Goal: Task Accomplishment & Management: Complete application form

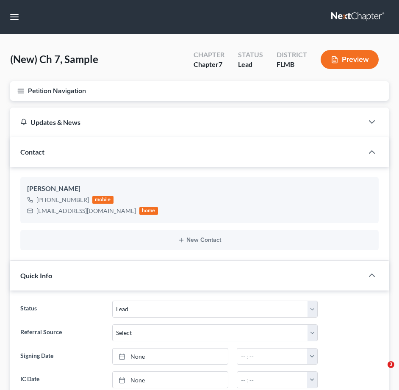
select select "4"
click at [362, 12] on link at bounding box center [358, 16] width 54 height 15
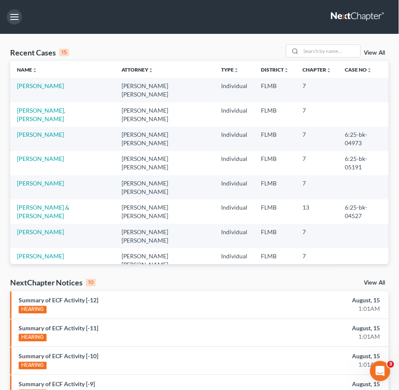
click at [18, 16] on button "button" at bounding box center [14, 16] width 15 height 15
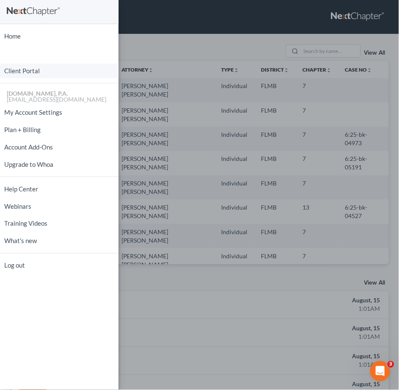
click at [19, 72] on link "Client Portal" at bounding box center [59, 70] width 118 height 15
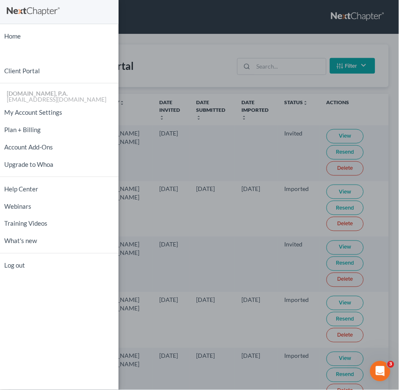
click at [184, 58] on div "Home New Case Client Portal Fresh-Start.Law, P.A. xtina@fresh-start.law My Acco…" at bounding box center [199, 195] width 399 height 390
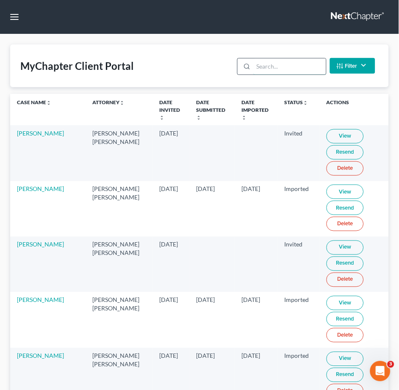
click at [264, 65] on input "search" at bounding box center [289, 66] width 72 height 16
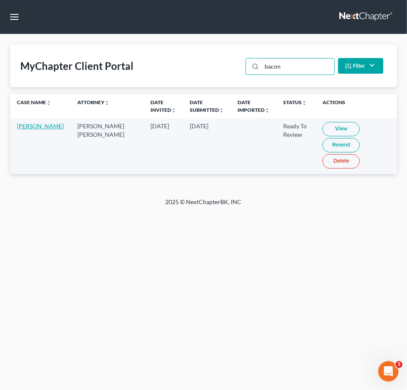
type input "bacon"
click at [23, 125] on link "Karen Bacon" at bounding box center [40, 125] width 47 height 7
select select "4"
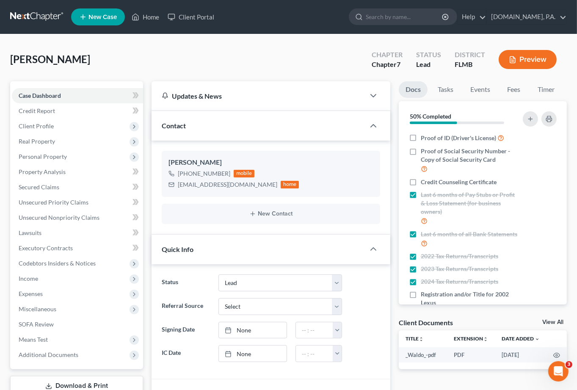
click at [275, 11] on ul "New Case Home Client Portal - No Result - See all results Or Press Enter... Hel…" at bounding box center [318, 17] width 495 height 22
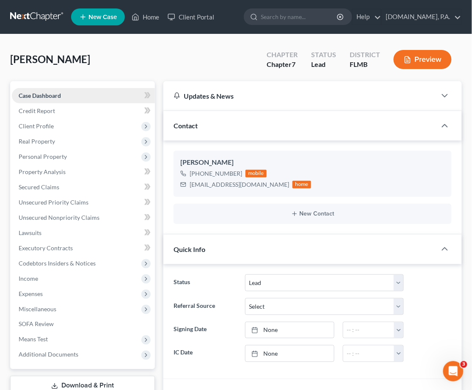
click at [49, 93] on span "Case Dashboard" at bounding box center [40, 95] width 42 height 7
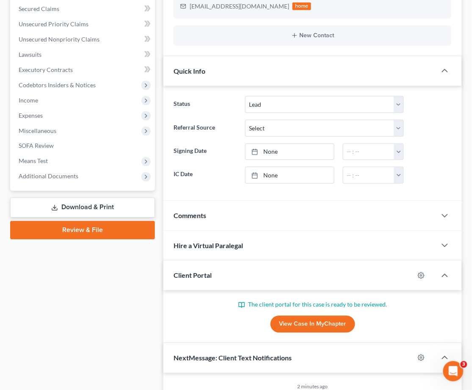
scroll to position [225, 0]
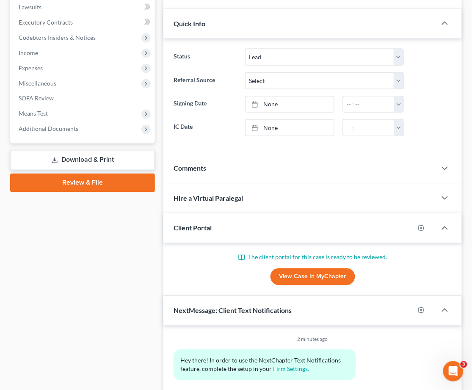
click at [309, 278] on link "View Case in MyChapter" at bounding box center [312, 276] width 85 height 17
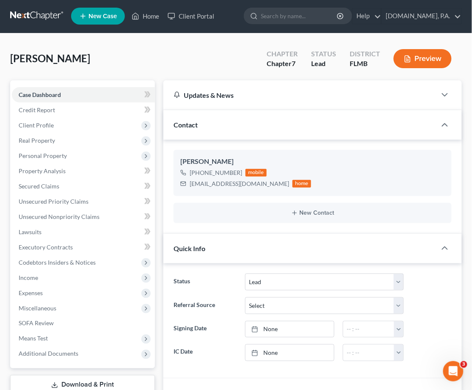
scroll to position [0, 0]
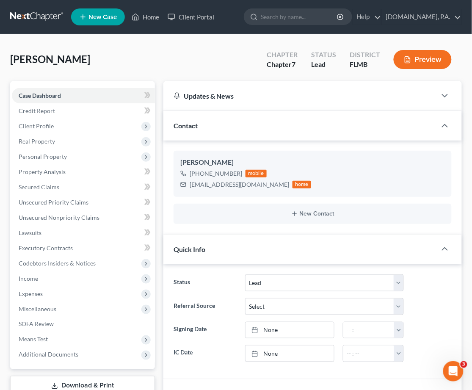
click at [22, 14] on link at bounding box center [37, 16] width 54 height 15
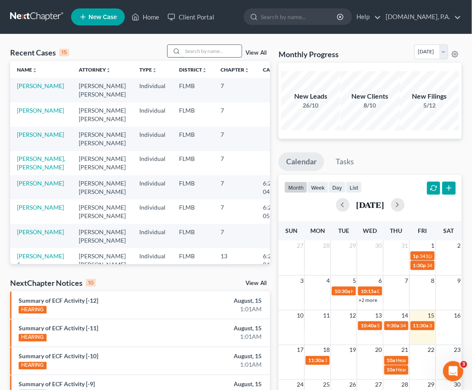
click at [197, 49] on input "search" at bounding box center [211, 51] width 59 height 12
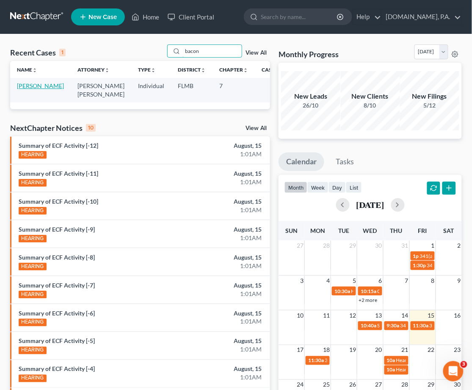
type input "bacon"
click at [31, 85] on link "[PERSON_NAME]" at bounding box center [40, 85] width 47 height 7
select select "4"
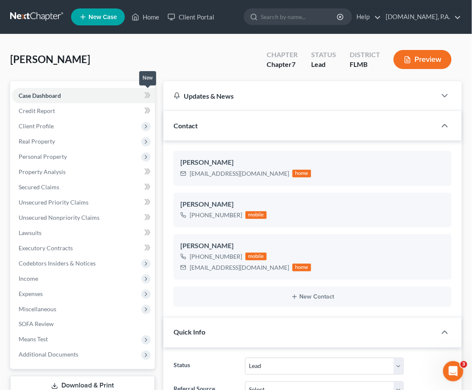
click at [148, 93] on icon at bounding box center [149, 95] width 4 height 6
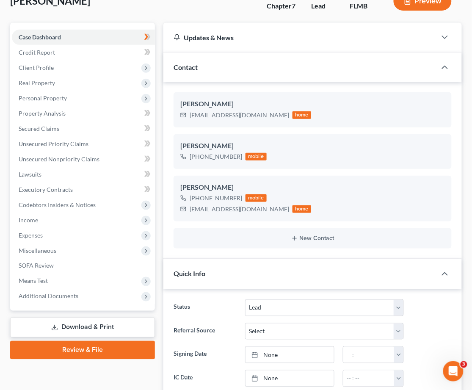
scroll to position [56, 0]
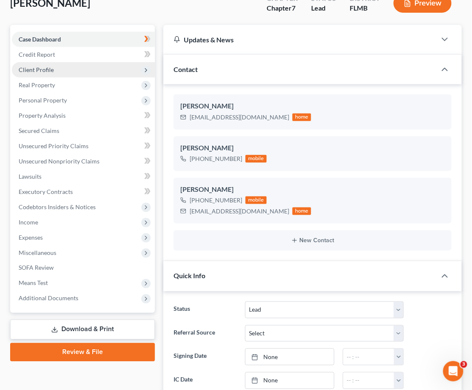
click at [35, 70] on span "Client Profile" at bounding box center [36, 69] width 35 height 7
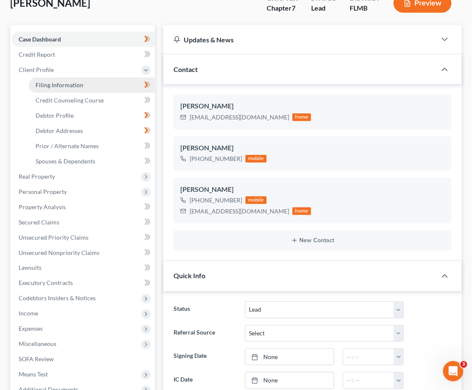
click at [68, 83] on span "Filing Information" at bounding box center [60, 84] width 48 height 7
select select "1"
select select "0"
select select "9"
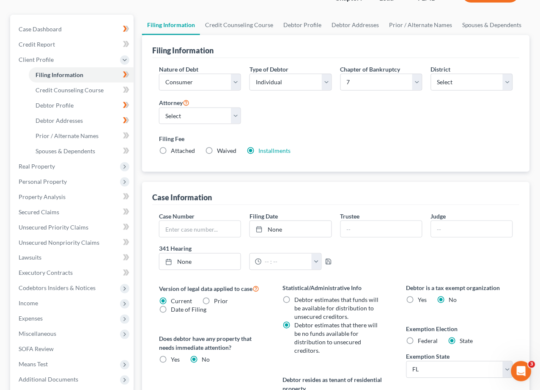
scroll to position [41, 0]
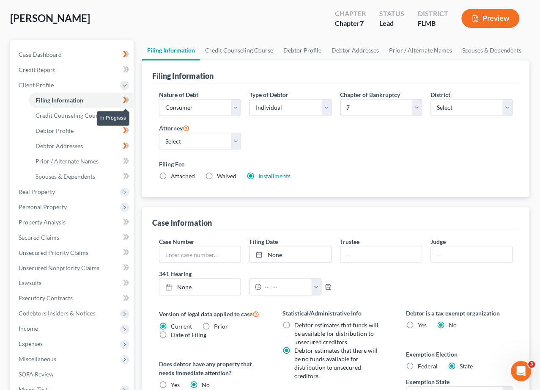
click at [125, 100] on icon at bounding box center [125, 100] width 4 height 6
click at [69, 115] on span "Credit Counseling Course" at bounding box center [70, 115] width 68 height 7
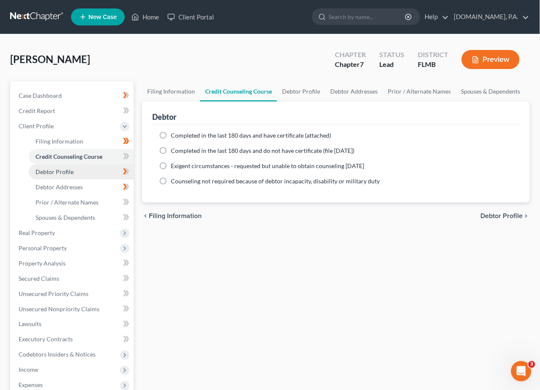
click at [59, 171] on span "Debtor Profile" at bounding box center [55, 171] width 38 height 7
select select "1"
select select "2"
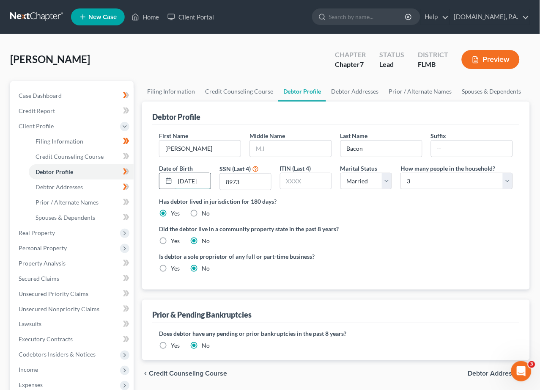
click at [201, 179] on input "12/10/1957" at bounding box center [193, 181] width 36 height 16
click at [129, 170] on icon at bounding box center [128, 171] width 4 height 6
click at [69, 185] on span "Debtor Addresses" at bounding box center [59, 186] width 47 height 7
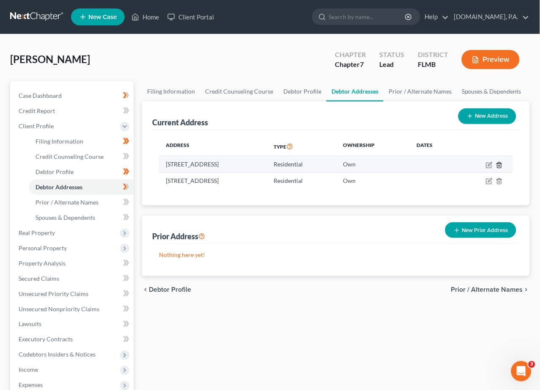
click at [480, 164] on icon "button" at bounding box center [499, 165] width 7 height 7
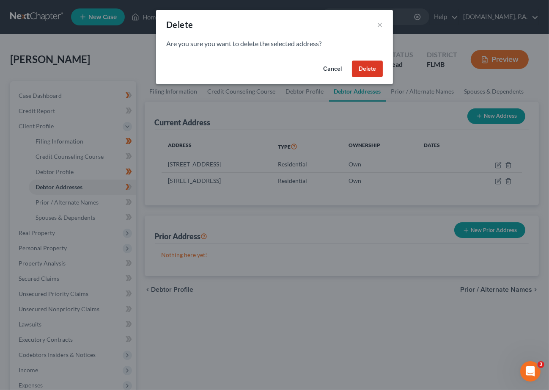
click at [360, 67] on button "Delete" at bounding box center [367, 68] width 31 height 17
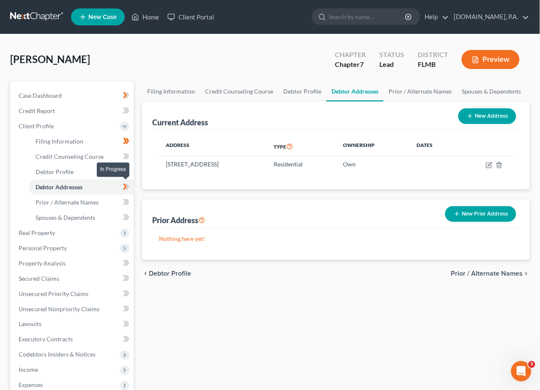
click at [126, 186] on icon at bounding box center [125, 187] width 4 height 6
click at [127, 184] on icon at bounding box center [128, 187] width 4 height 6
click at [124, 186] on icon at bounding box center [126, 186] width 6 height 11
click at [84, 217] on span "Spouses & Dependents" at bounding box center [66, 217] width 60 height 7
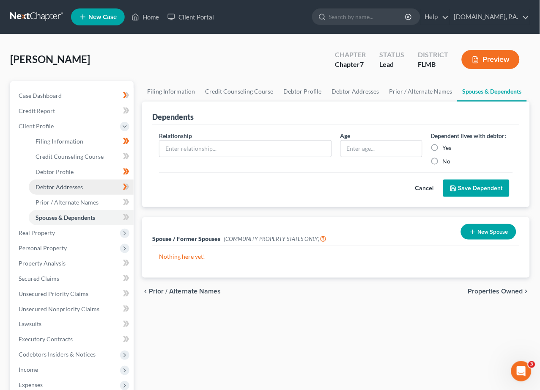
click at [73, 187] on span "Debtor Addresses" at bounding box center [59, 186] width 47 height 7
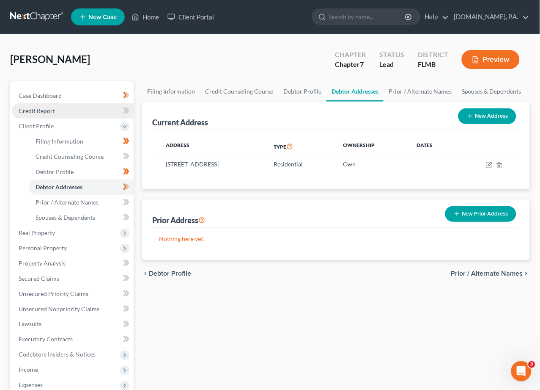
click at [43, 113] on span "Credit Report" at bounding box center [37, 110] width 36 height 7
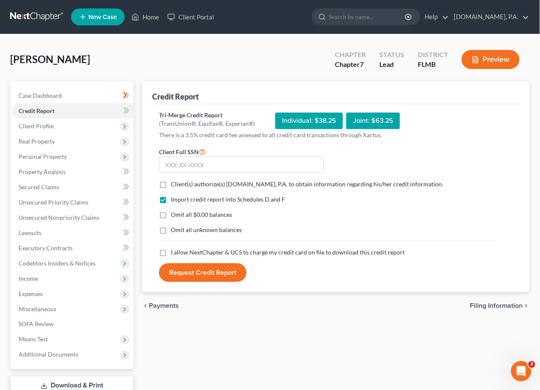
click at [171, 185] on label "Client(s) authorize(s) Fresh-Start.Law, P.A. to obtain information regarding hi…" at bounding box center [307, 184] width 272 height 8
click at [174, 185] on input "Client(s) authorize(s) Fresh-Start.Law, P.A. to obtain information regarding hi…" at bounding box center [176, 182] width 5 height 5
checkbox input "true"
click at [171, 252] on label "I allow NextChapter & UCS to charge my credit card on file to download this cre…" at bounding box center [288, 252] width 234 height 8
click at [174, 252] on input "I allow NextChapter & UCS to charge my credit card on file to download this cre…" at bounding box center [176, 250] width 5 height 5
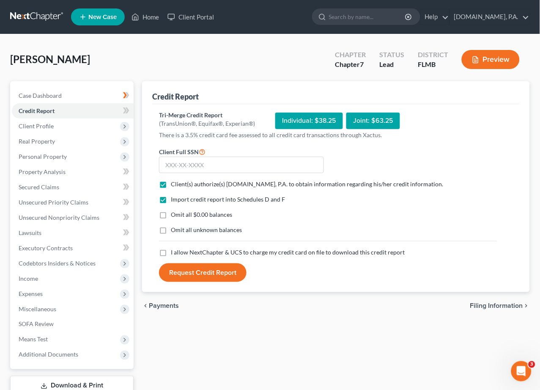
checkbox input "true"
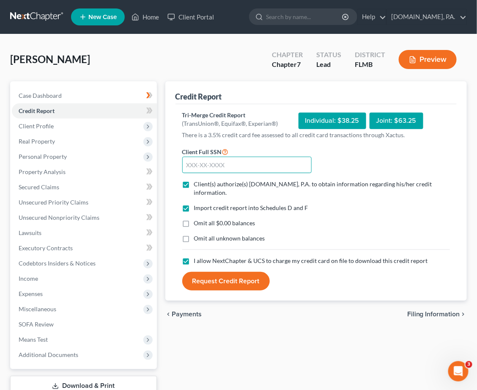
click at [192, 165] on input "text" at bounding box center [247, 165] width 130 height 17
type input "134-60-8973"
click at [220, 280] on button "Request Credit Report" at bounding box center [226, 281] width 88 height 19
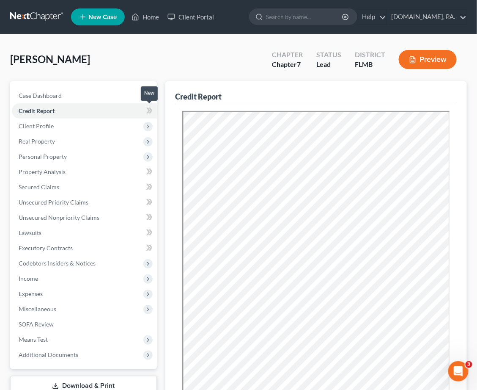
click at [146, 107] on icon at bounding box center [149, 110] width 6 height 11
click at [147, 109] on icon at bounding box center [149, 110] width 6 height 11
click at [39, 127] on span "Client Profile" at bounding box center [36, 125] width 35 height 7
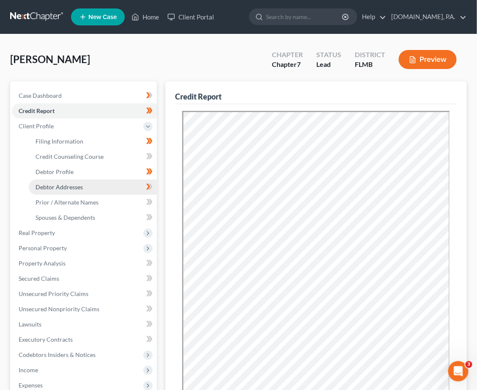
click at [69, 187] on span "Debtor Addresses" at bounding box center [59, 186] width 47 height 7
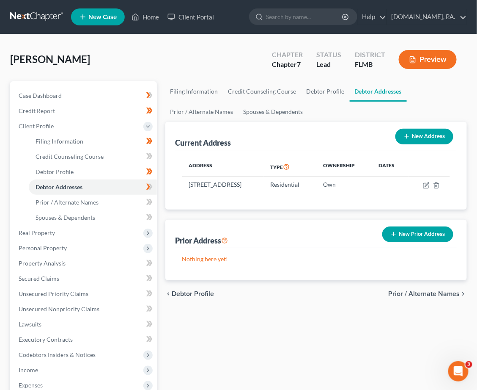
click at [119, 66] on div "Bacon, Karen Upgraded Chapter Chapter 7 Status Lead District FLMB Preview" at bounding box center [238, 62] width 457 height 37
click at [146, 156] on icon at bounding box center [149, 156] width 6 height 11
click at [150, 155] on icon at bounding box center [149, 156] width 6 height 11
click at [151, 156] on icon at bounding box center [149, 156] width 6 height 11
click at [62, 203] on span "Prior / Alternate Names" at bounding box center [67, 201] width 63 height 7
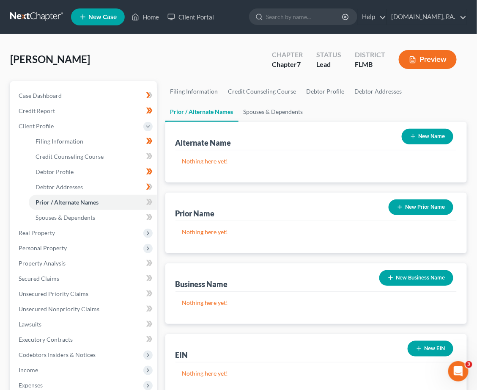
click at [191, 111] on link "Prior / Alternate Names" at bounding box center [201, 112] width 73 height 20
click at [270, 110] on link "Spouses & Dependents" at bounding box center [274, 112] width 70 height 20
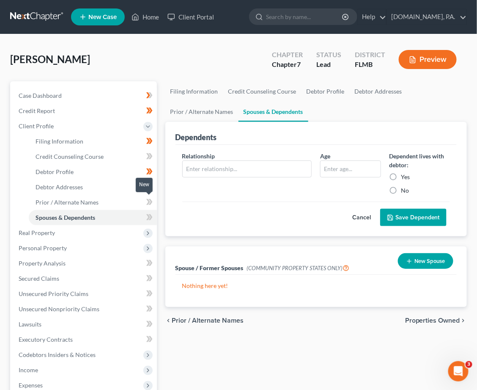
click at [148, 200] on icon at bounding box center [148, 202] width 4 height 6
click at [46, 234] on span "Real Property" at bounding box center [37, 232] width 36 height 7
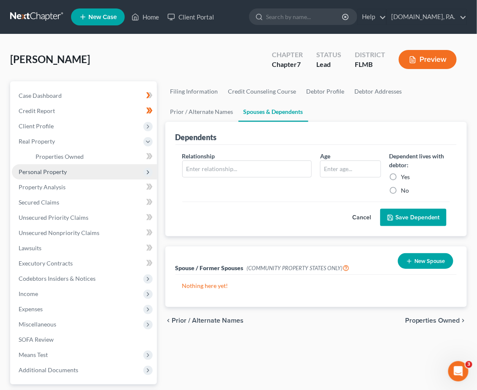
click at [54, 172] on span "Personal Property" at bounding box center [43, 171] width 48 height 7
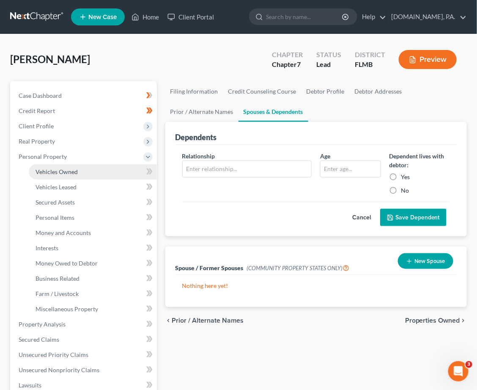
click at [70, 173] on span "Vehicles Owned" at bounding box center [57, 171] width 42 height 7
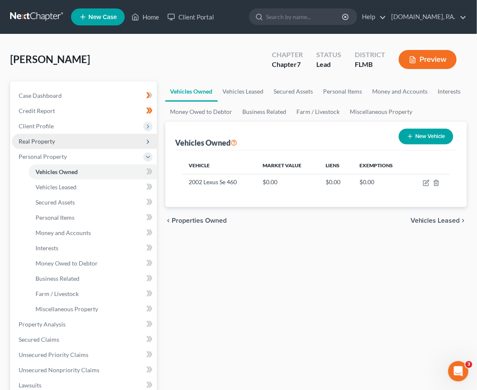
click at [31, 137] on span "Real Property" at bounding box center [37, 140] width 36 height 7
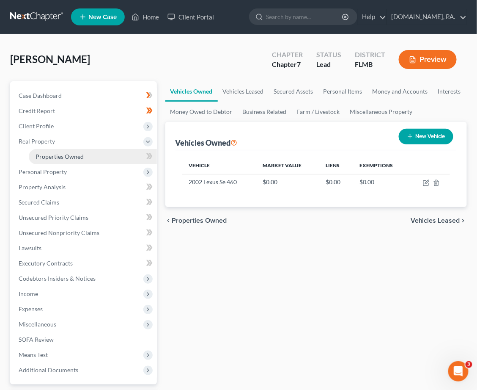
click at [73, 156] on span "Properties Owned" at bounding box center [60, 156] width 48 height 7
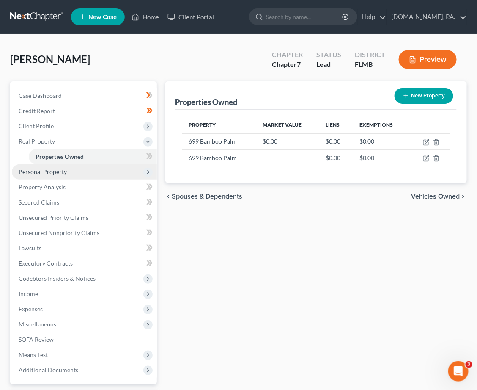
click at [52, 174] on span "Personal Property" at bounding box center [43, 171] width 48 height 7
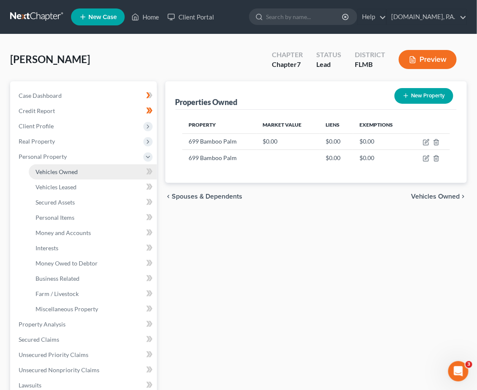
click at [52, 174] on span "Vehicles Owned" at bounding box center [57, 171] width 42 height 7
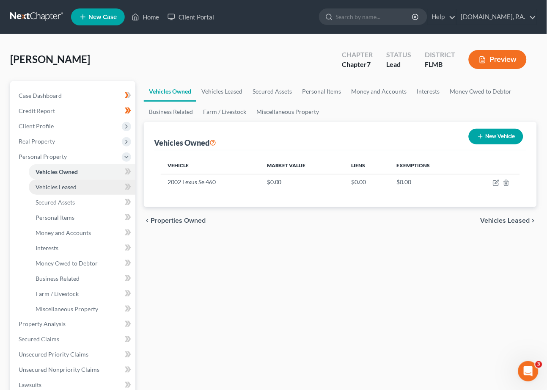
click at [61, 185] on span "Vehicles Leased" at bounding box center [56, 186] width 41 height 7
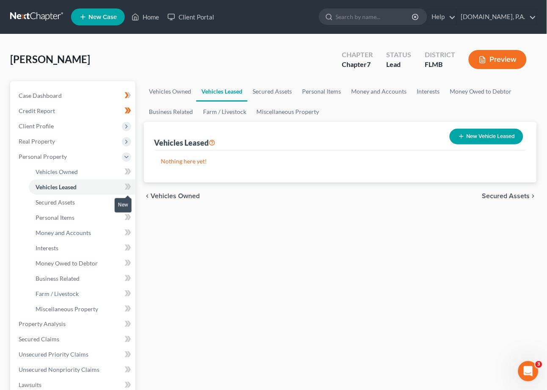
click at [127, 184] on icon at bounding box center [127, 187] width 4 height 6
click at [63, 200] on span "Secured Assets" at bounding box center [55, 201] width 39 height 7
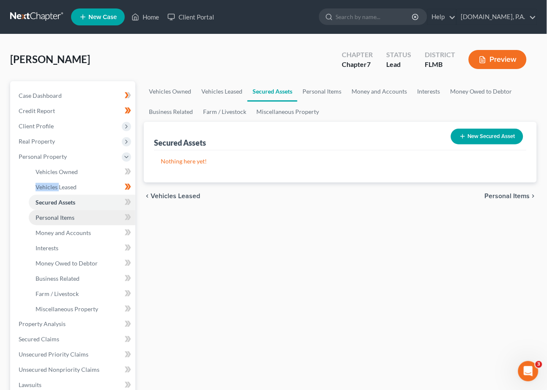
click at [64, 216] on span "Personal Items" at bounding box center [55, 217] width 39 height 7
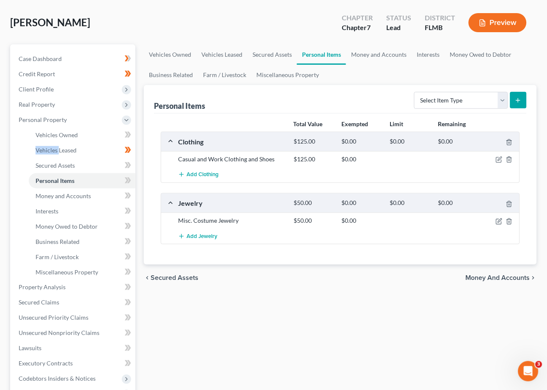
scroll to position [56, 0]
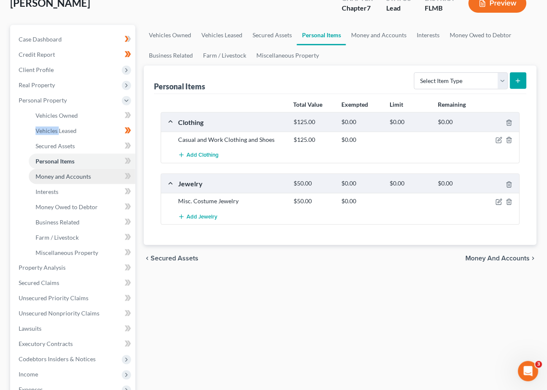
click at [48, 173] on span "Money and Accounts" at bounding box center [63, 176] width 55 height 7
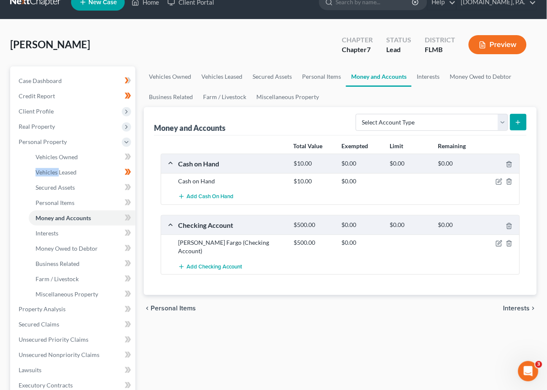
scroll to position [56, 0]
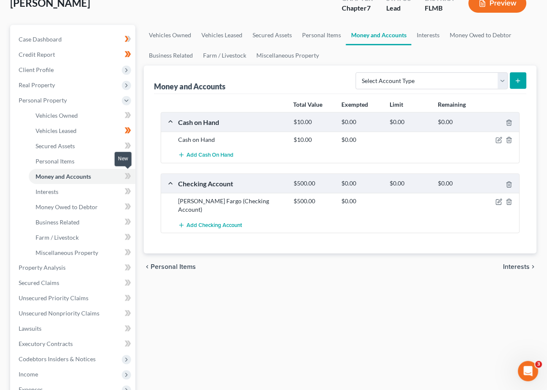
click at [129, 175] on icon at bounding box center [127, 176] width 4 height 6
click at [129, 175] on icon at bounding box center [128, 176] width 6 height 11
click at [126, 146] on icon at bounding box center [127, 146] width 4 height 6
click at [64, 146] on span "Secured Assets" at bounding box center [55, 145] width 39 height 7
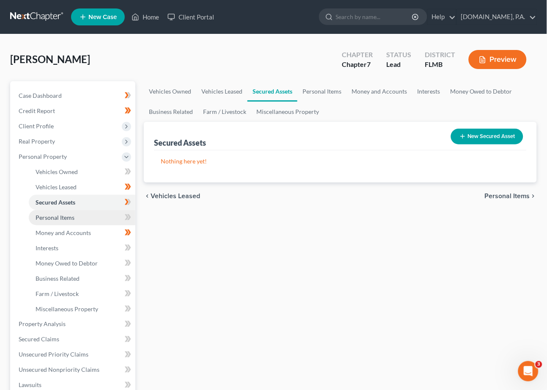
click at [61, 217] on span "Personal Items" at bounding box center [55, 217] width 39 height 7
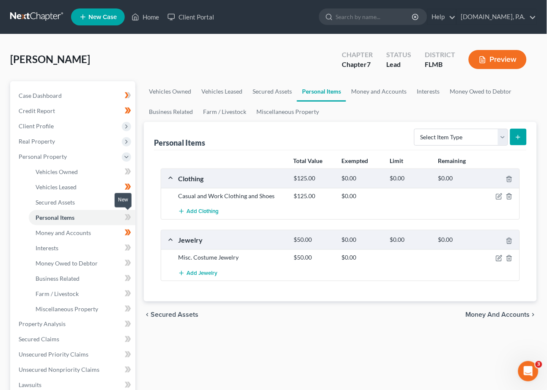
click at [126, 214] on icon at bounding box center [127, 217] width 4 height 6
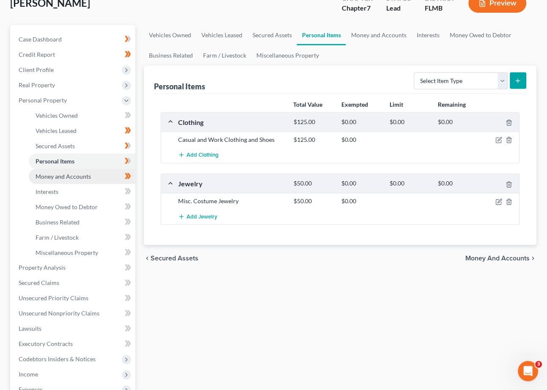
scroll to position [113, 0]
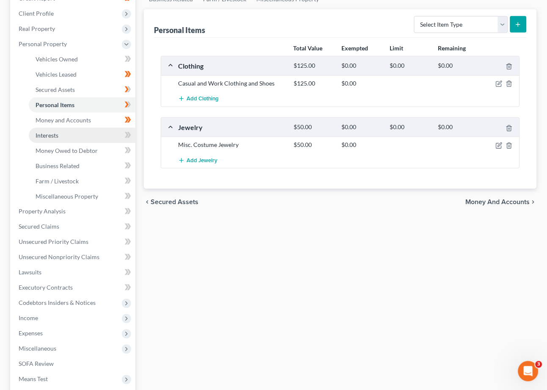
click at [97, 134] on link "Interests" at bounding box center [82, 135] width 107 height 15
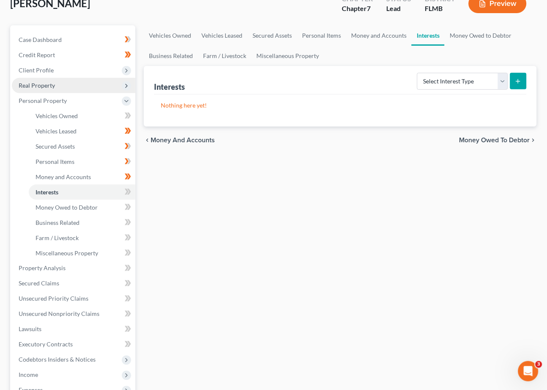
scroll to position [56, 0]
click at [129, 190] on icon at bounding box center [127, 191] width 4 height 6
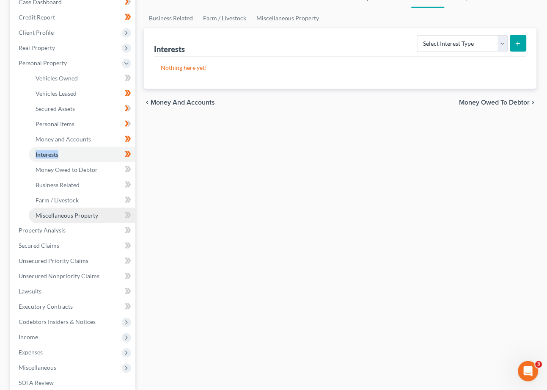
scroll to position [113, 0]
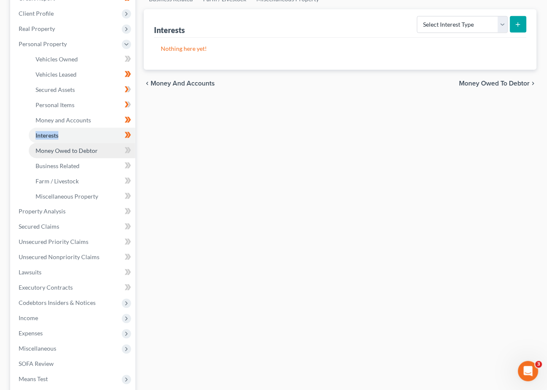
click at [61, 151] on span "Money Owed to Debtor" at bounding box center [67, 150] width 62 height 7
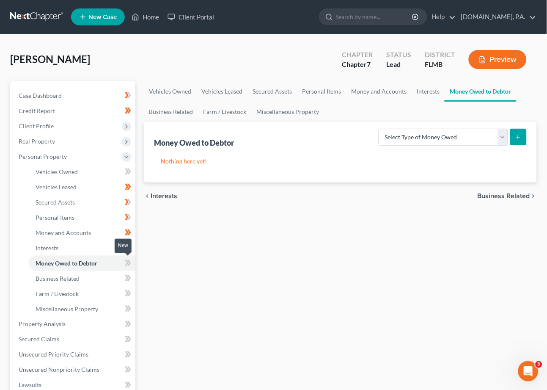
click at [125, 262] on icon at bounding box center [128, 263] width 6 height 11
click at [129, 261] on icon at bounding box center [128, 263] width 6 height 11
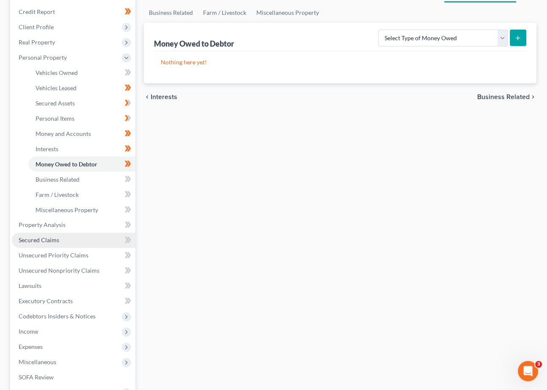
scroll to position [113, 0]
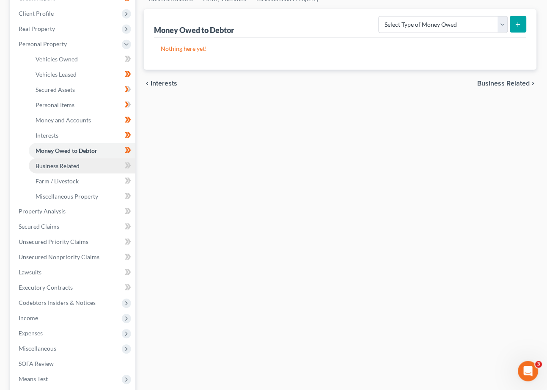
click at [62, 167] on span "Business Related" at bounding box center [58, 165] width 44 height 7
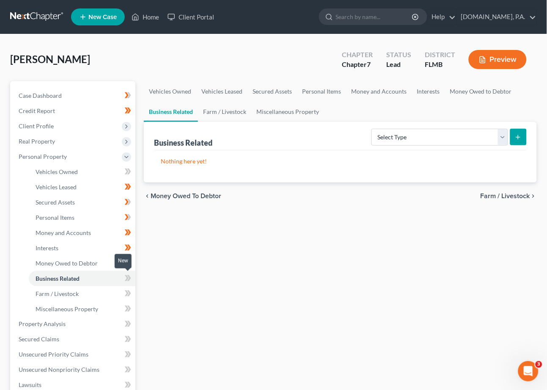
click at [129, 276] on icon at bounding box center [129, 278] width 4 height 6
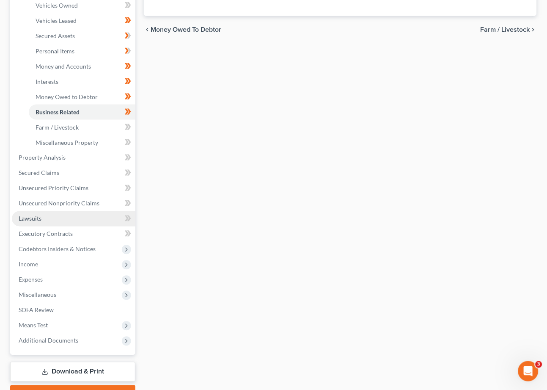
scroll to position [169, 0]
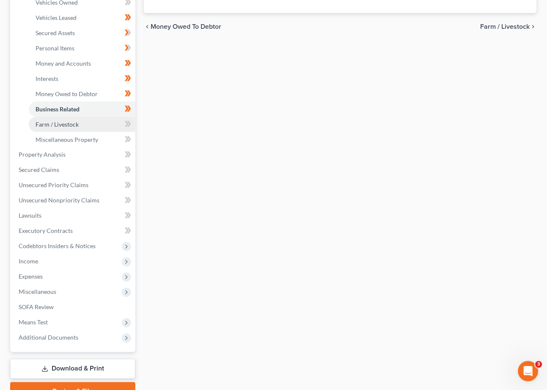
click at [70, 124] on span "Farm / Livestock" at bounding box center [57, 124] width 43 height 7
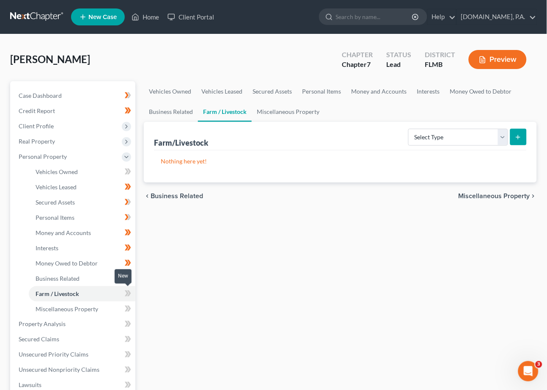
click at [131, 293] on icon at bounding box center [128, 293] width 6 height 11
click at [131, 293] on icon at bounding box center [129, 293] width 4 height 6
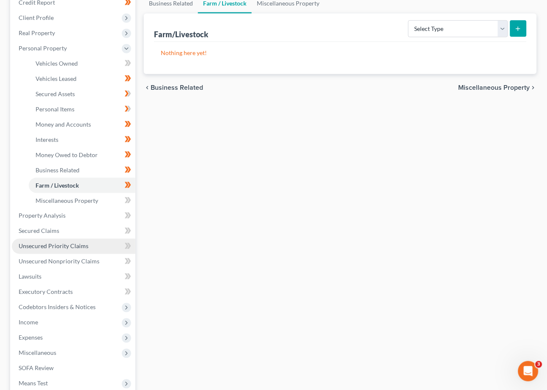
scroll to position [113, 0]
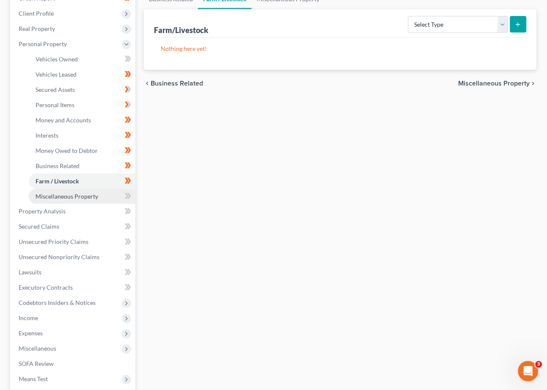
click at [51, 198] on span "Miscellaneous Property" at bounding box center [67, 195] width 63 height 7
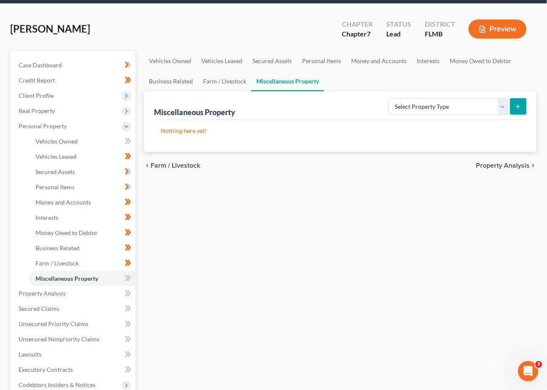
scroll to position [56, 0]
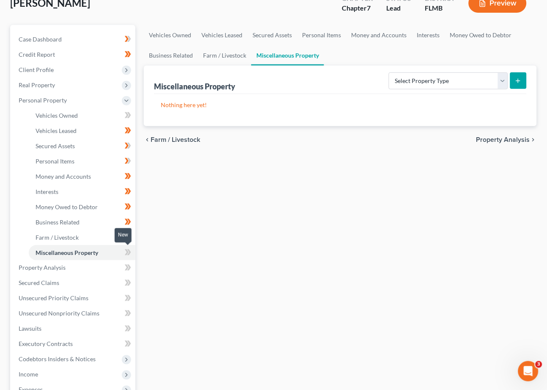
click at [125, 253] on icon at bounding box center [128, 252] width 6 height 11
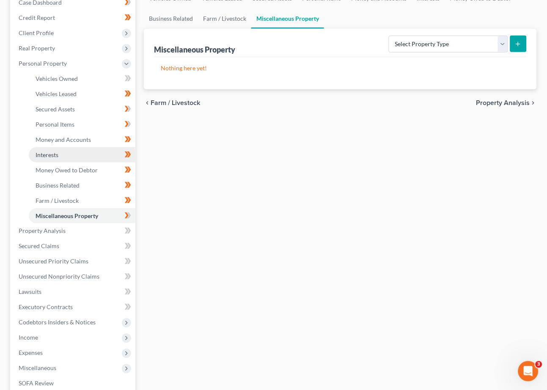
scroll to position [113, 0]
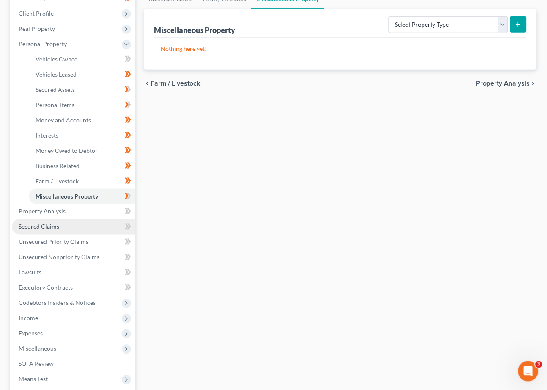
click at [48, 228] on span "Secured Claims" at bounding box center [39, 226] width 41 height 7
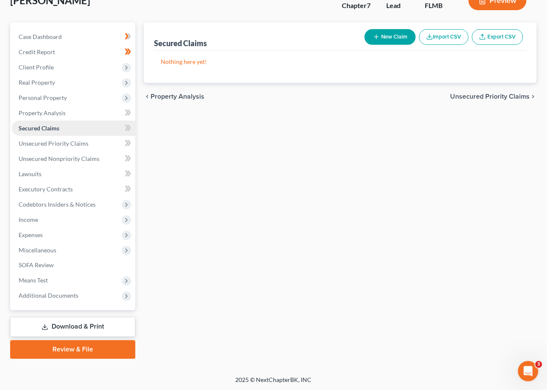
scroll to position [59, 0]
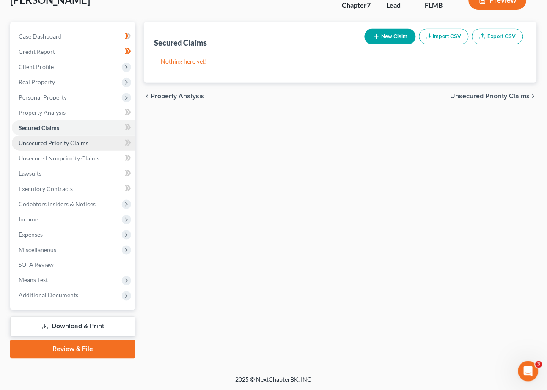
click at [68, 142] on span "Unsecured Priority Claims" at bounding box center [54, 142] width 70 height 7
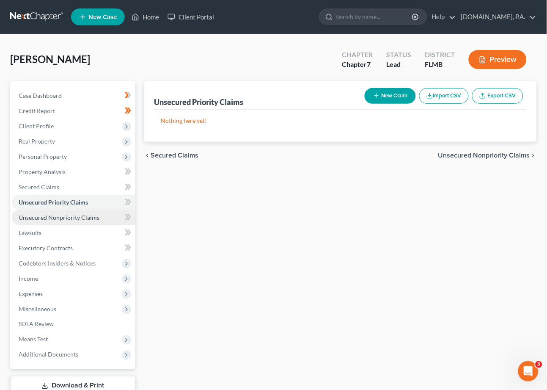
click at [59, 212] on link "Unsecured Nonpriority Claims" at bounding box center [74, 217] width 124 height 15
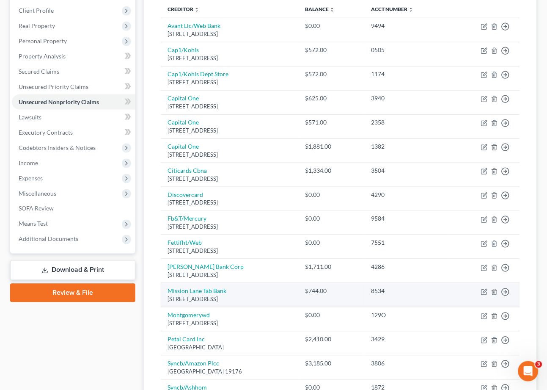
scroll to position [68, 0]
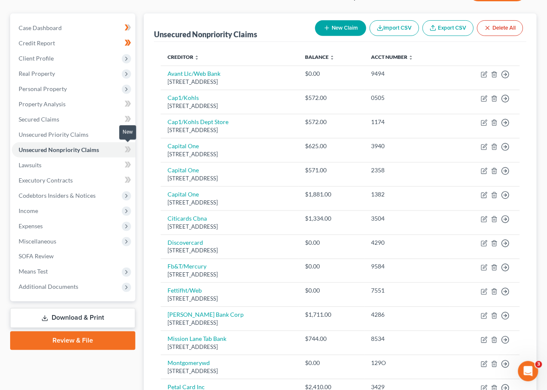
click at [127, 146] on icon at bounding box center [127, 149] width 4 height 6
click at [44, 165] on link "Lawsuits" at bounding box center [74, 164] width 124 height 15
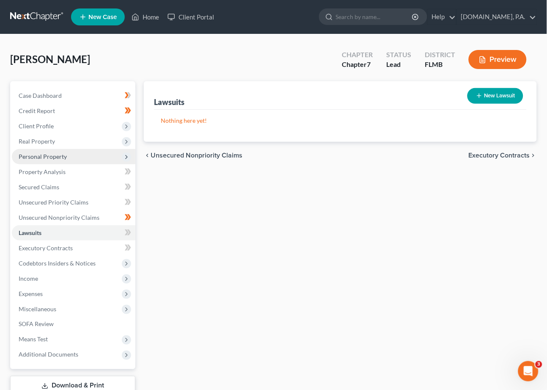
click at [49, 156] on span "Personal Property" at bounding box center [43, 156] width 48 height 7
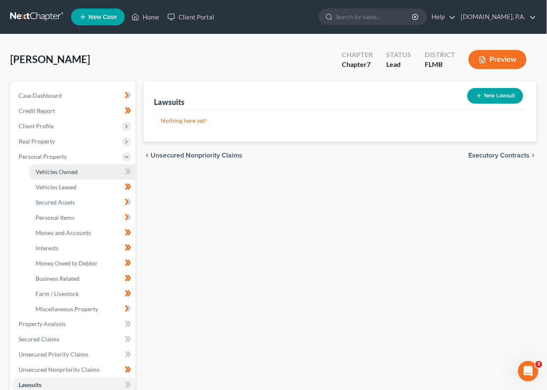
click at [55, 170] on span "Vehicles Owned" at bounding box center [57, 171] width 42 height 7
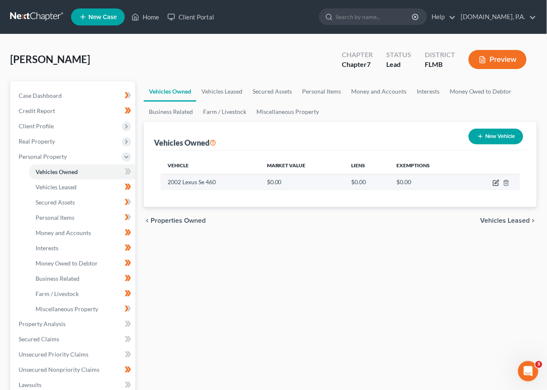
click at [480, 183] on icon "button" at bounding box center [496, 182] width 7 height 7
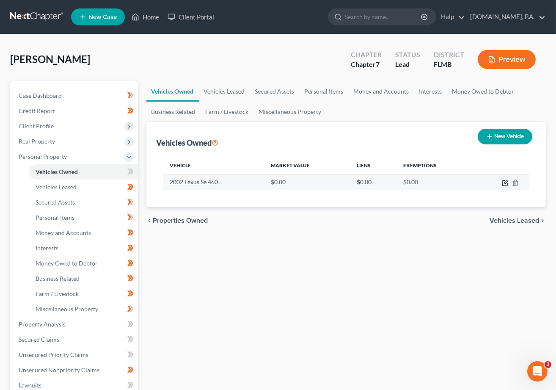
select select "0"
select select "24"
select select "2"
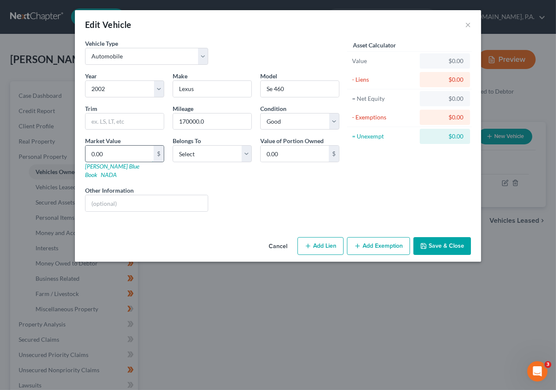
click at [111, 153] on input "0.00" at bounding box center [119, 154] width 68 height 16
type input "9"
type input "9.00"
type input "97"
type input "97.00"
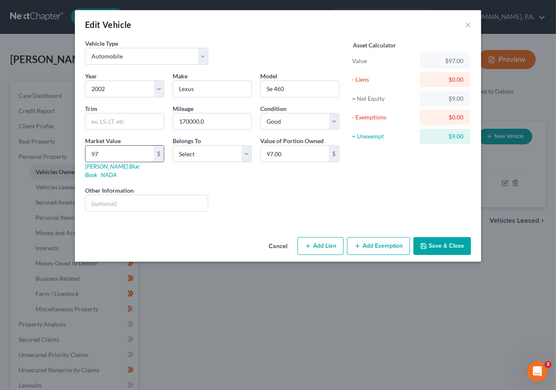
type input "973"
type input "973.00"
type input "9732"
type input "9,732.00"
type input "9,732.5"
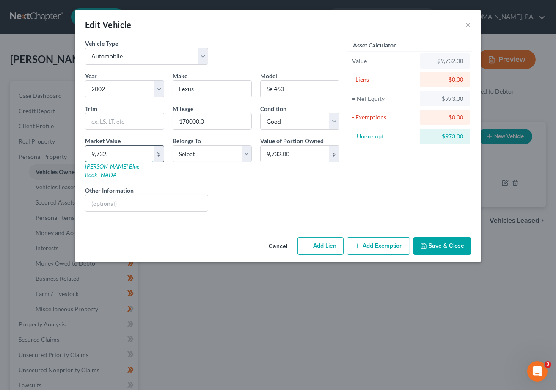
type input "9,732.50"
type input "9,732.5"
click at [230, 186] on div "Liens Select" at bounding box center [278, 199] width 132 height 26
click at [249, 154] on select "Select Debtor 1 Only Debtor 2 Only Debtor 1 And Debtor 2 Only At Least One Of T…" at bounding box center [212, 153] width 79 height 17
click at [331, 186] on div "Liens Select" at bounding box center [278, 199] width 132 height 26
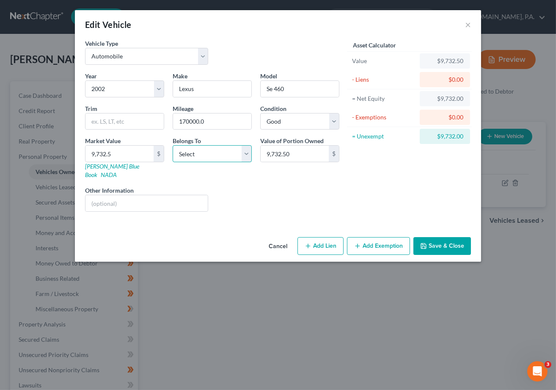
click at [245, 153] on select "Select Debtor 1 Only Debtor 2 Only Debtor 1 And Debtor 2 Only At Least One Of T…" at bounding box center [212, 153] width 79 height 17
select select "3"
click at [173, 145] on select "Select Debtor 1 Only Debtor 2 Only Debtor 1 And Debtor 2 Only At Least One Of T…" at bounding box center [212, 153] width 79 height 17
click at [93, 195] on input "text" at bounding box center [146, 203] width 122 height 16
paste input "VIN: JTHFN48Y520012160"
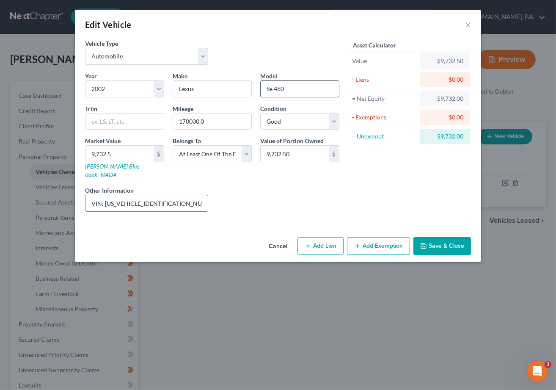
type input "VIN: JTHFN48Y520012160"
click at [273, 88] on input "Se 460" at bounding box center [300, 89] width 78 height 16
click at [280, 88] on input "SC 460" at bounding box center [300, 89] width 78 height 16
type input "SC 430"
click at [379, 183] on div "Asset Calculator Value $9,732.50 - Liens $0.00 = Net Equity $9,732.00 - Exempti…" at bounding box center [410, 128] width 132 height 179
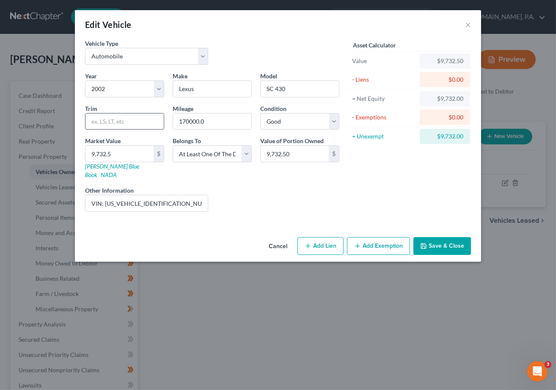
click at [115, 120] on input "text" at bounding box center [124, 121] width 78 height 16
type input "Base"
click at [400, 175] on div "Asset Calculator Value $9,732.50 - Liens $0.00 = Net Equity $9,732.00 - Exempti…" at bounding box center [410, 128] width 132 height 179
click at [333, 117] on select "Select Excellent Very Good Good Fair Poor" at bounding box center [299, 121] width 79 height 17
select select "3"
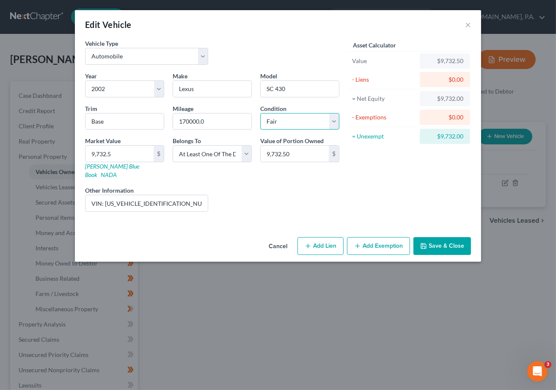
click at [260, 113] on select "Select Excellent Very Good Good Fair Poor" at bounding box center [299, 121] width 79 height 17
click at [444, 237] on button "Save & Close" at bounding box center [442, 246] width 58 height 18
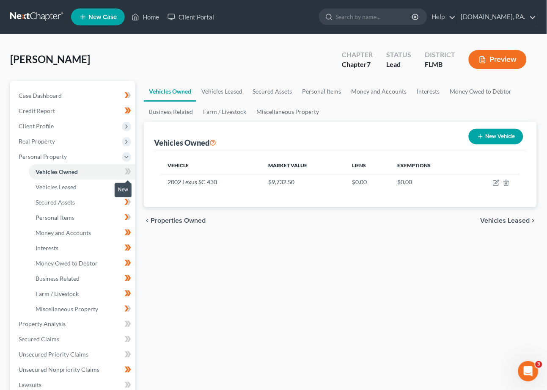
click at [130, 171] on icon at bounding box center [129, 171] width 4 height 6
click at [250, 246] on div "Vehicles Owned Vehicles Leased Secured Assets Personal Items Money and Accounts…" at bounding box center [340, 325] width 401 height 489
click at [89, 203] on link "Secured Assets" at bounding box center [82, 202] width 107 height 15
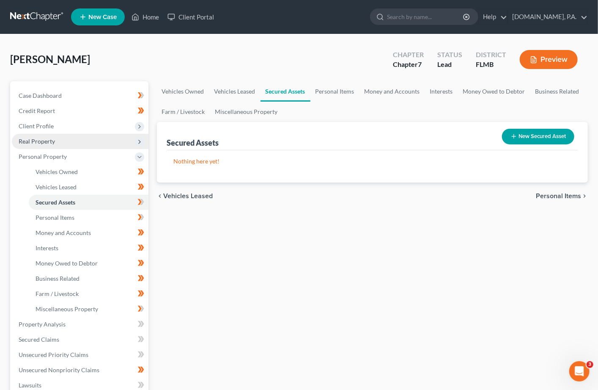
click at [48, 141] on span "Real Property" at bounding box center [37, 140] width 36 height 7
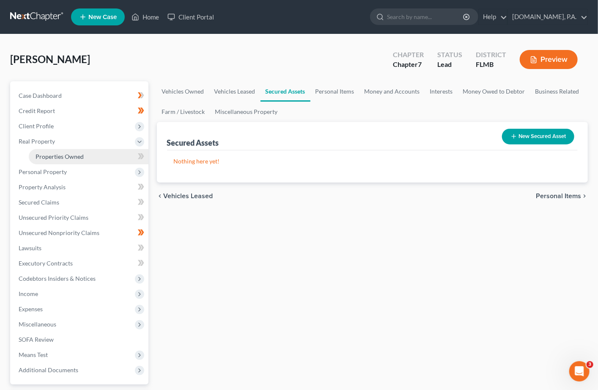
click at [51, 154] on span "Properties Owned" at bounding box center [60, 156] width 48 height 7
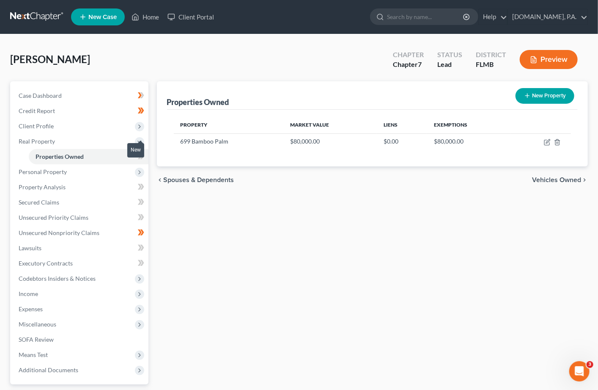
click at [146, 154] on span at bounding box center [141, 157] width 15 height 13
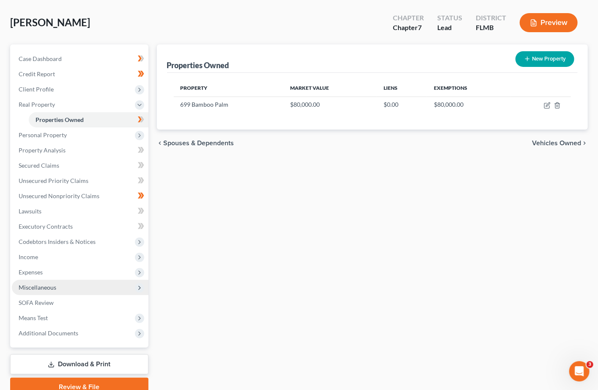
scroll to position [56, 0]
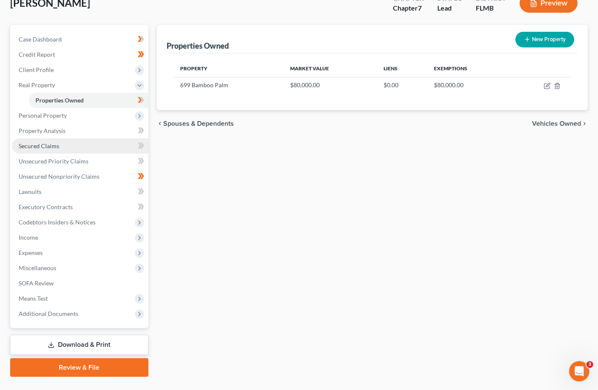
click at [33, 143] on span "Secured Claims" at bounding box center [39, 145] width 41 height 7
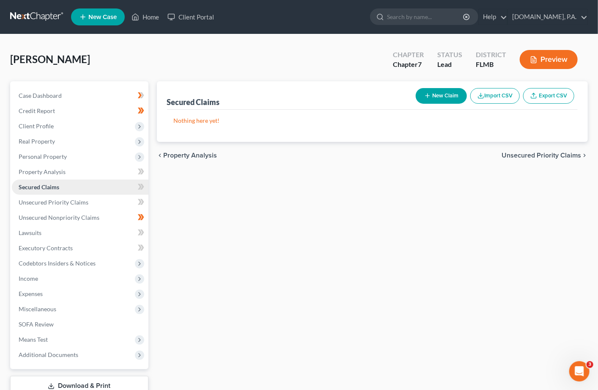
scroll to position [56, 0]
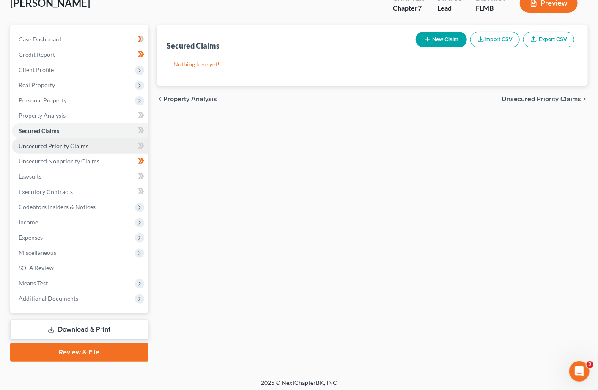
click at [75, 143] on span "Unsecured Priority Claims" at bounding box center [54, 145] width 70 height 7
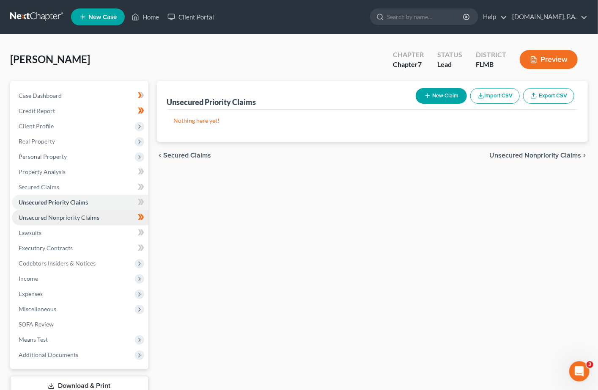
click at [71, 216] on span "Unsecured Nonpriority Claims" at bounding box center [59, 217] width 81 height 7
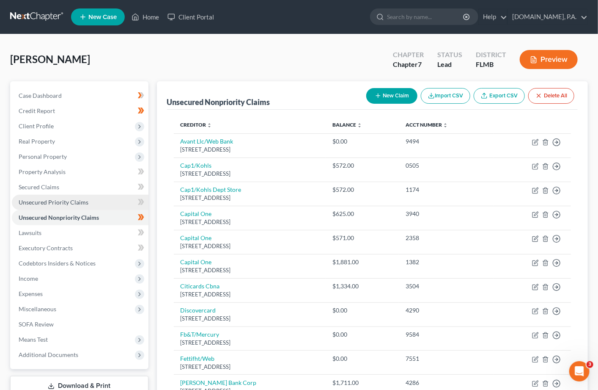
click at [70, 201] on span "Unsecured Priority Claims" at bounding box center [54, 201] width 70 height 7
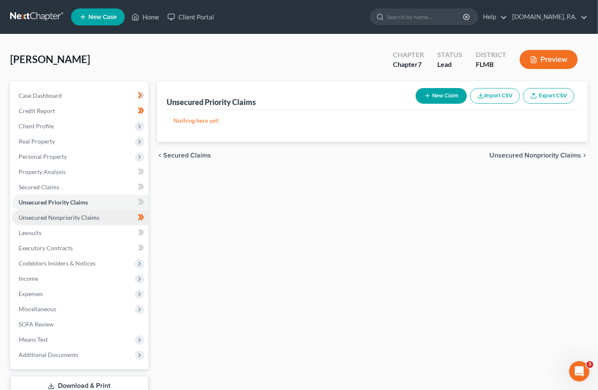
click at [65, 214] on span "Unsecured Nonpriority Claims" at bounding box center [59, 217] width 81 height 7
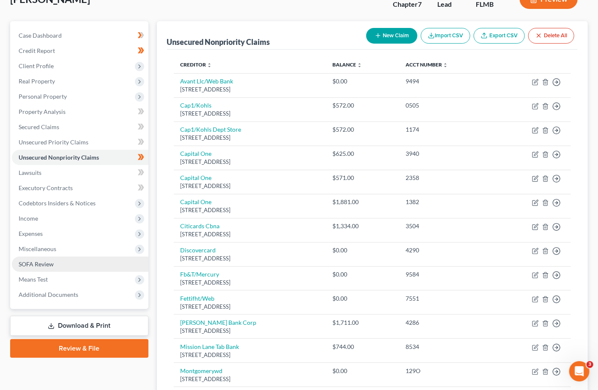
scroll to position [56, 0]
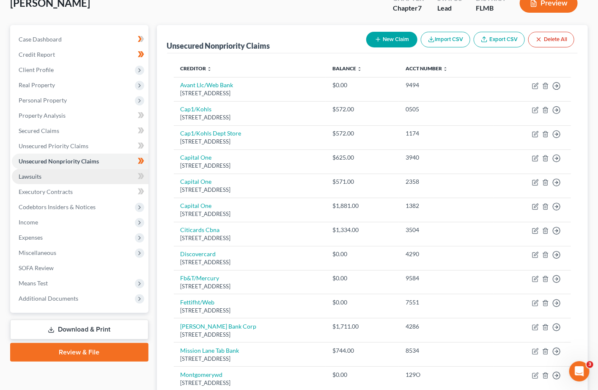
click at [36, 171] on link "Lawsuits" at bounding box center [80, 176] width 137 height 15
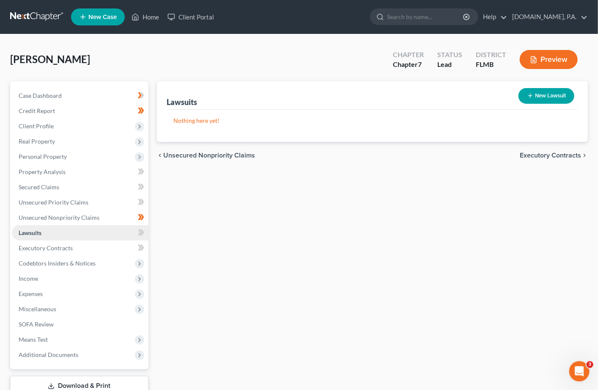
click at [26, 230] on span "Lawsuits" at bounding box center [30, 232] width 23 height 7
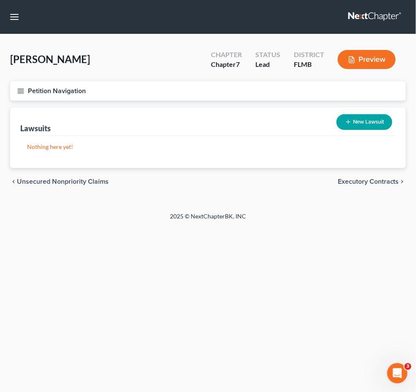
click at [388, 13] on link at bounding box center [376, 16] width 54 height 15
